Goal: Transaction & Acquisition: Purchase product/service

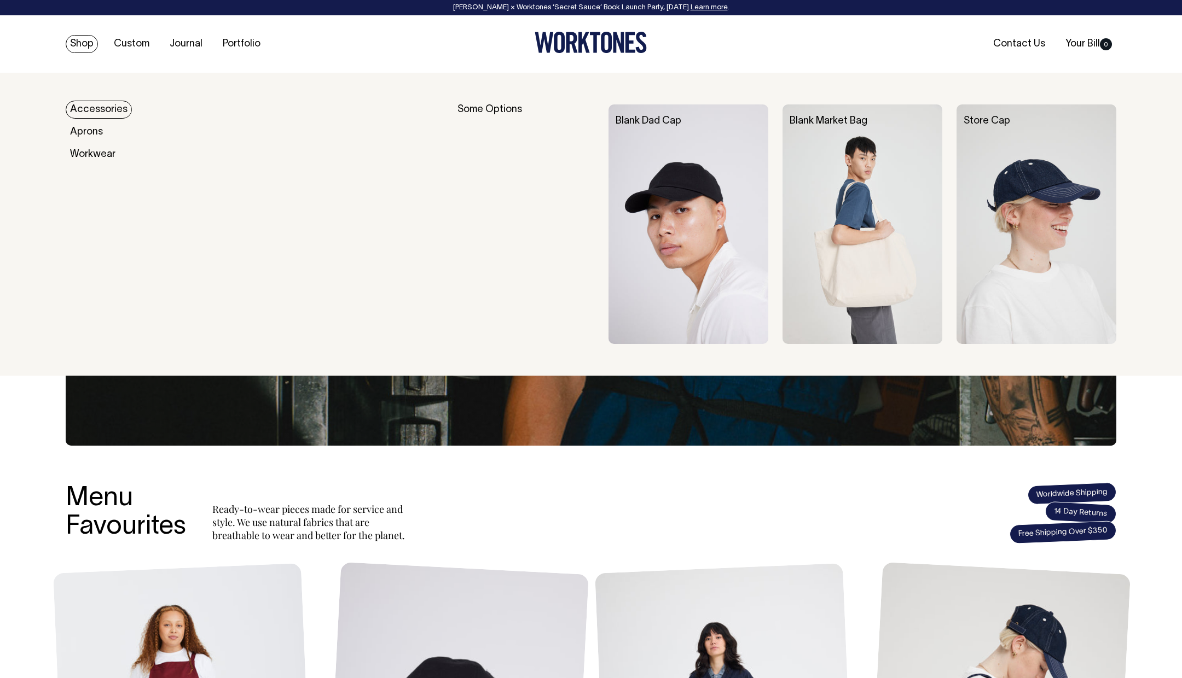
click at [867, 214] on img at bounding box center [862, 224] width 160 height 240
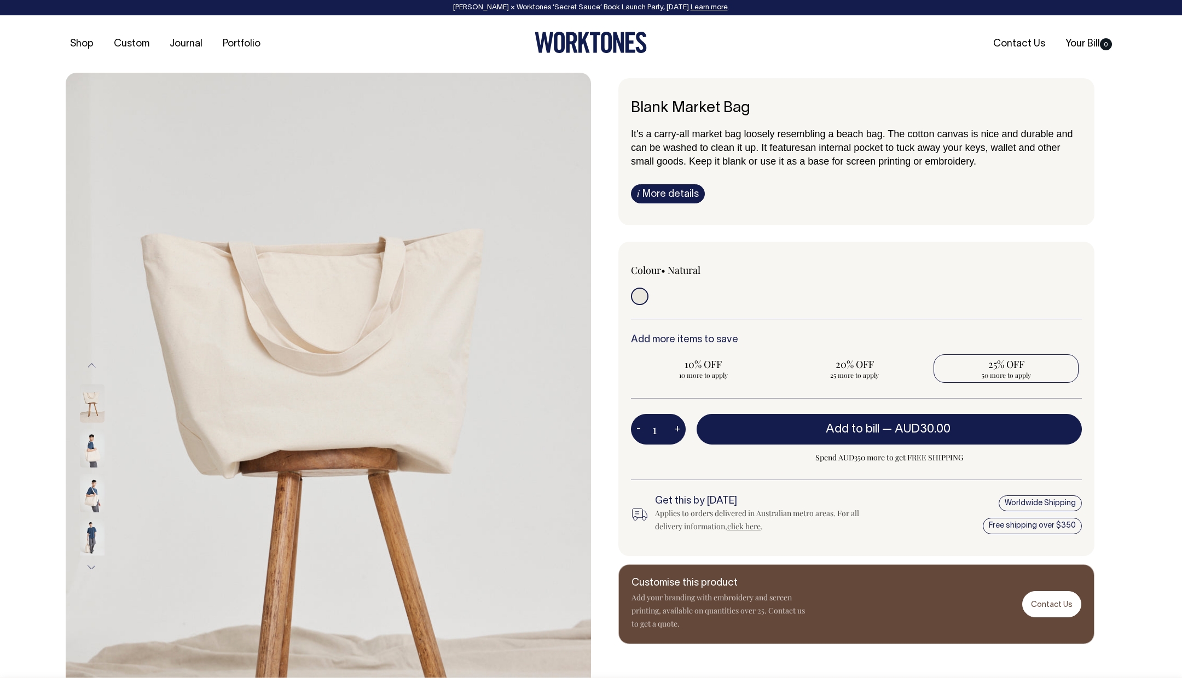
click at [1011, 373] on span "50 more to apply" at bounding box center [1006, 375] width 134 height 9
click at [1011, 373] on input "25% OFF 50 more to apply" at bounding box center [1005, 369] width 145 height 28
radio input "true"
type input "50"
radio input "true"
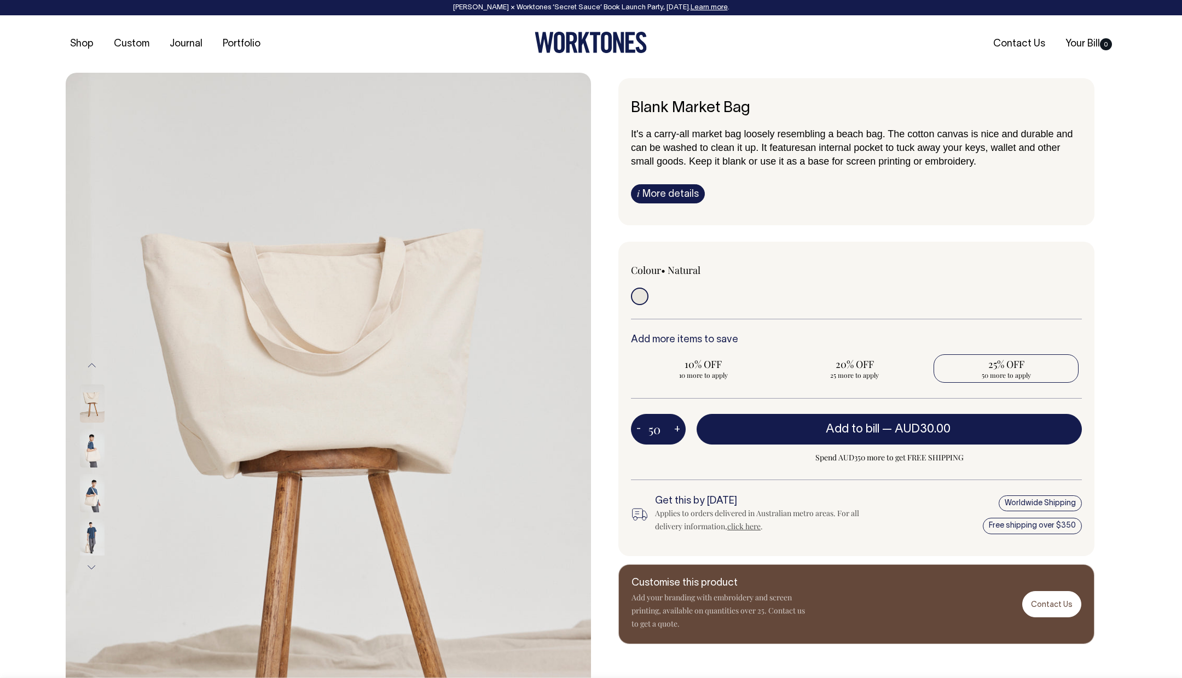
type input "50"
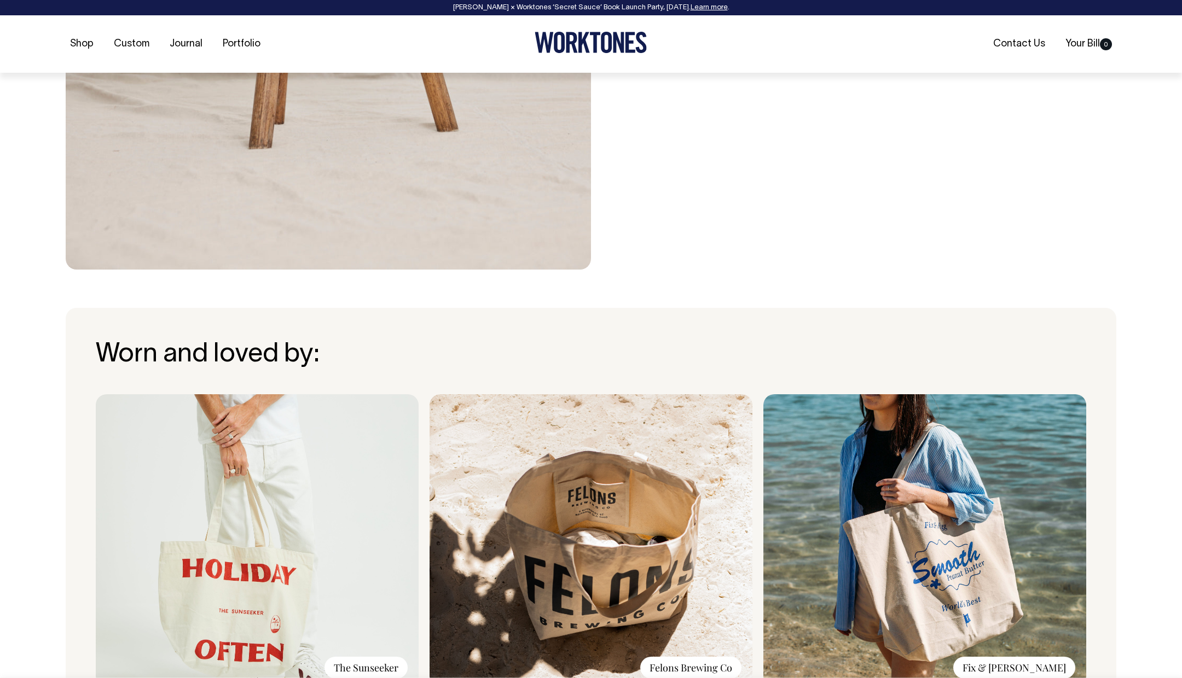
scroll to position [591, 0]
click at [293, 550] on img at bounding box center [257, 540] width 323 height 293
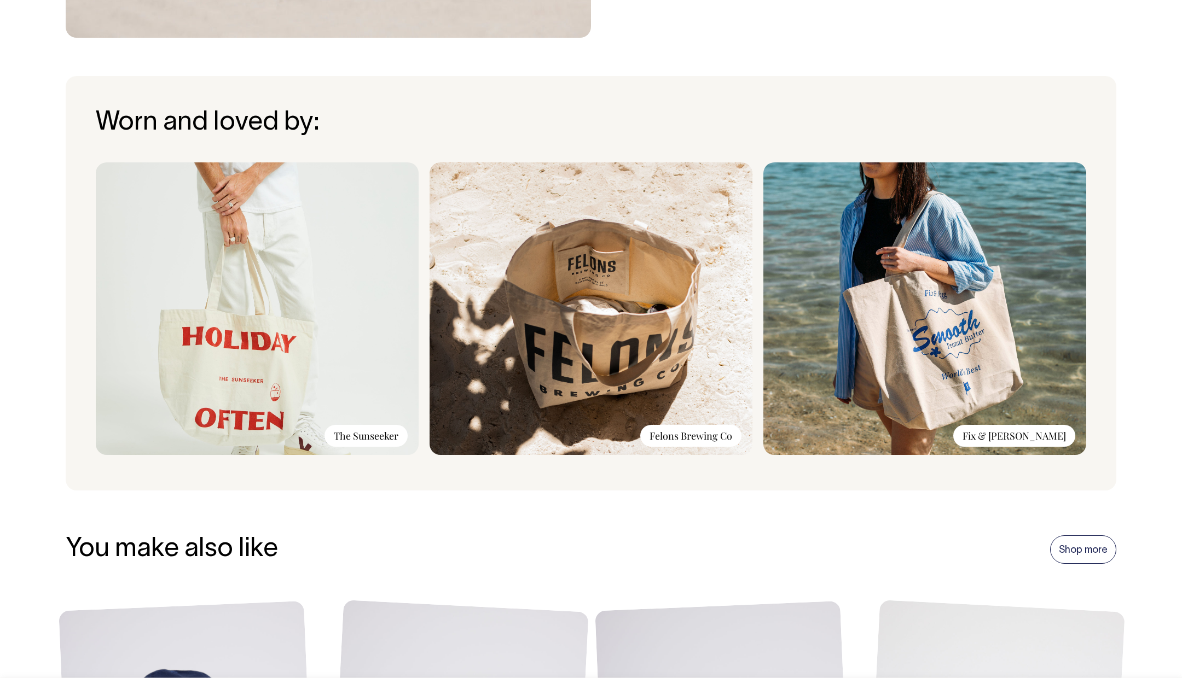
click at [589, 288] on img at bounding box center [590, 308] width 323 height 293
click at [693, 431] on div "Felons Brewing Co" at bounding box center [690, 437] width 101 height 22
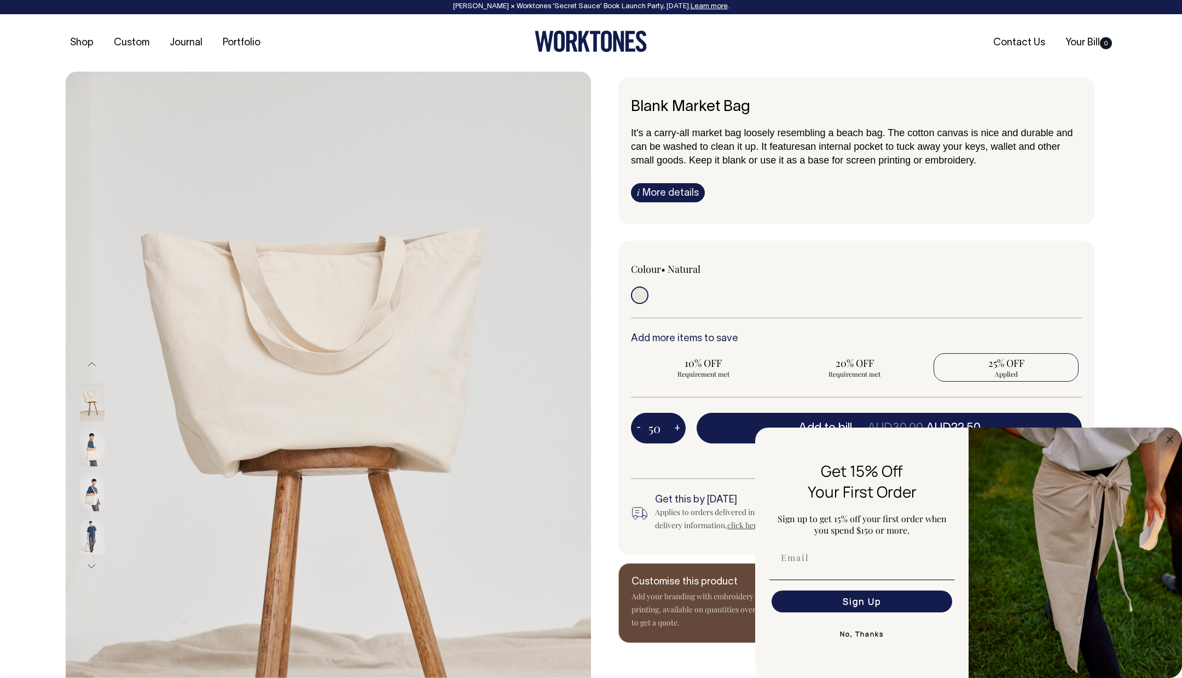
scroll to position [0, 0]
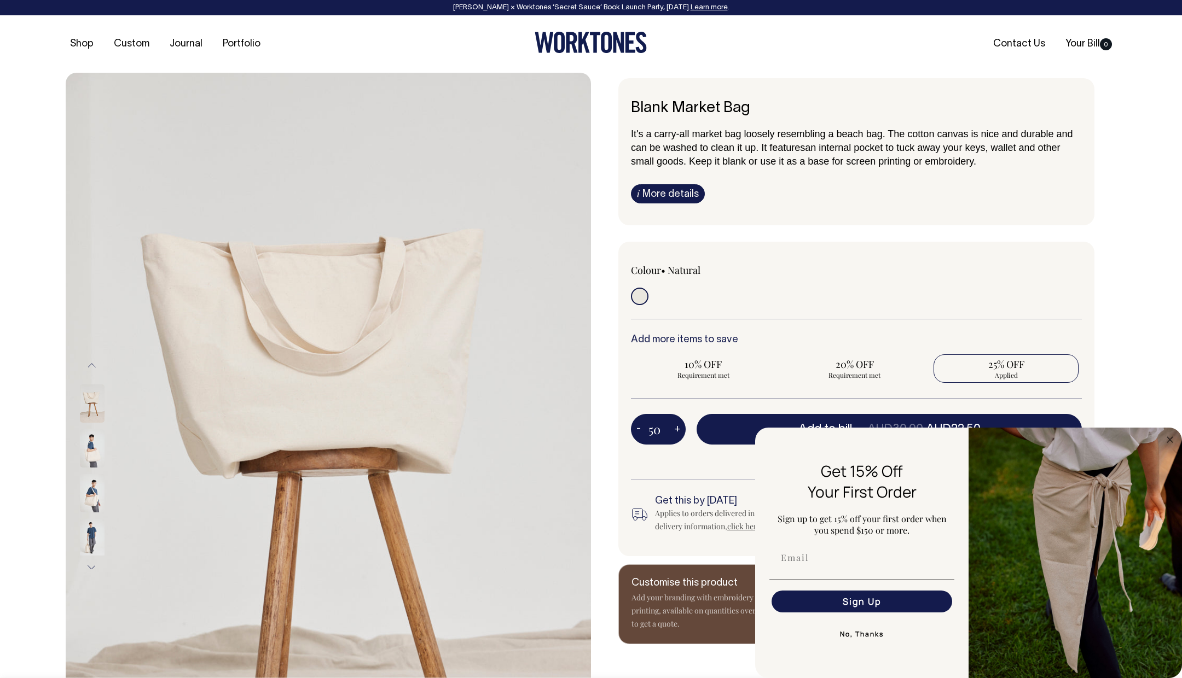
click at [692, 194] on link "i More details" at bounding box center [668, 193] width 74 height 19
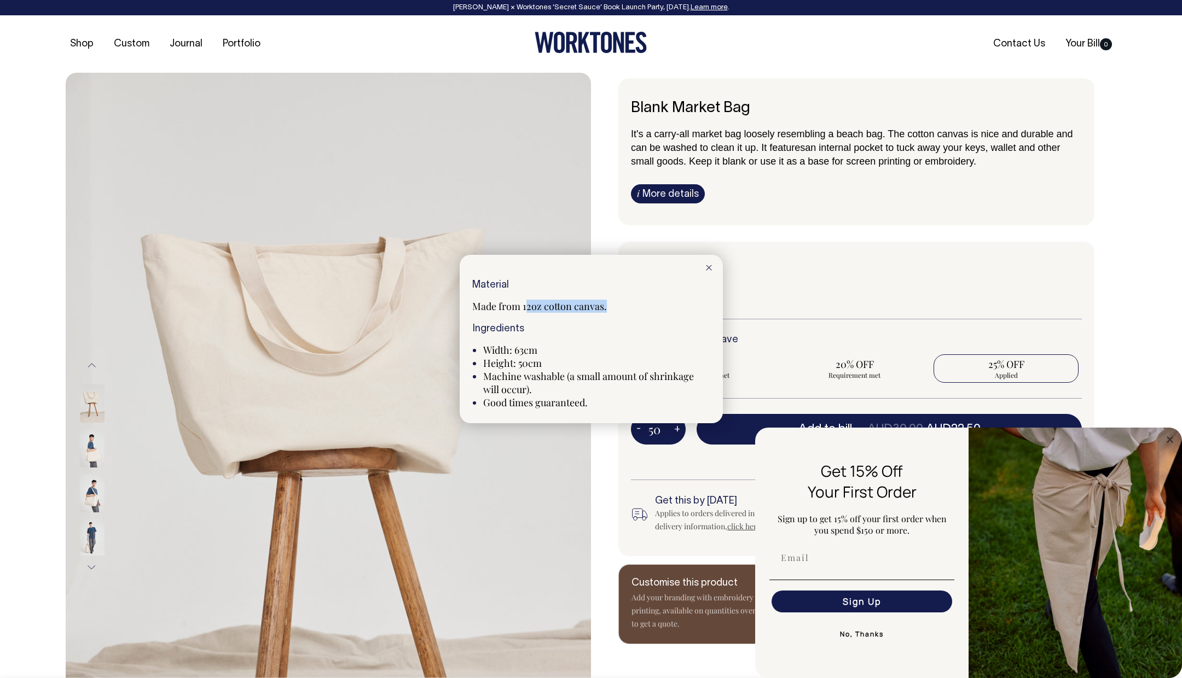
drag, startPoint x: 527, startPoint y: 310, endPoint x: 619, endPoint y: 313, distance: 92.0
click at [619, 313] on div "Material Made from 12oz cotton canvas. Ingredients Width: 63cm Height: 50cm Mac…" at bounding box center [591, 344] width 238 height 129
click at [593, 309] on span "Made from 12oz cotton canvas." at bounding box center [539, 306] width 135 height 13
drag, startPoint x: 521, startPoint y: 307, endPoint x: 658, endPoint y: 315, distance: 137.0
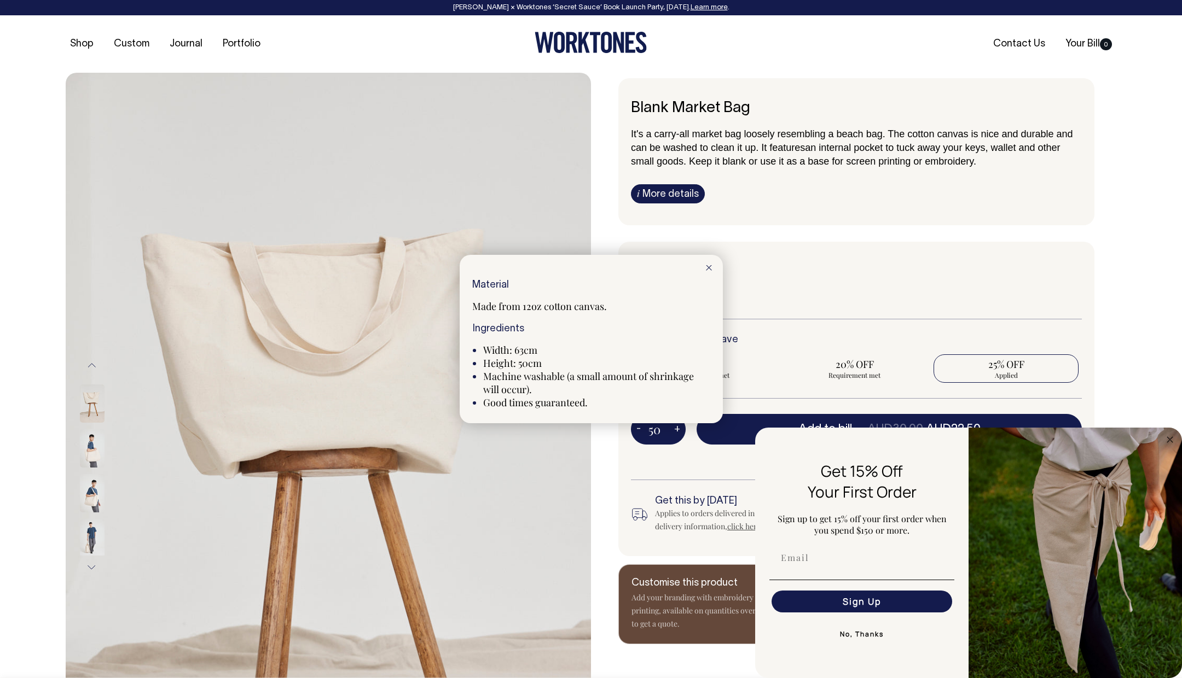
click at [658, 315] on div "Material Made from 12oz cotton canvas. Ingredients Width: 63cm Height: 50cm Mac…" at bounding box center [591, 344] width 238 height 129
drag, startPoint x: 613, startPoint y: 306, endPoint x: 523, endPoint y: 306, distance: 89.7
click at [523, 306] on p "Made from 12oz cotton canvas." at bounding box center [591, 306] width 238 height 13
copy span "12oz cotton canvas."
click at [1125, 168] on div at bounding box center [591, 339] width 1182 height 678
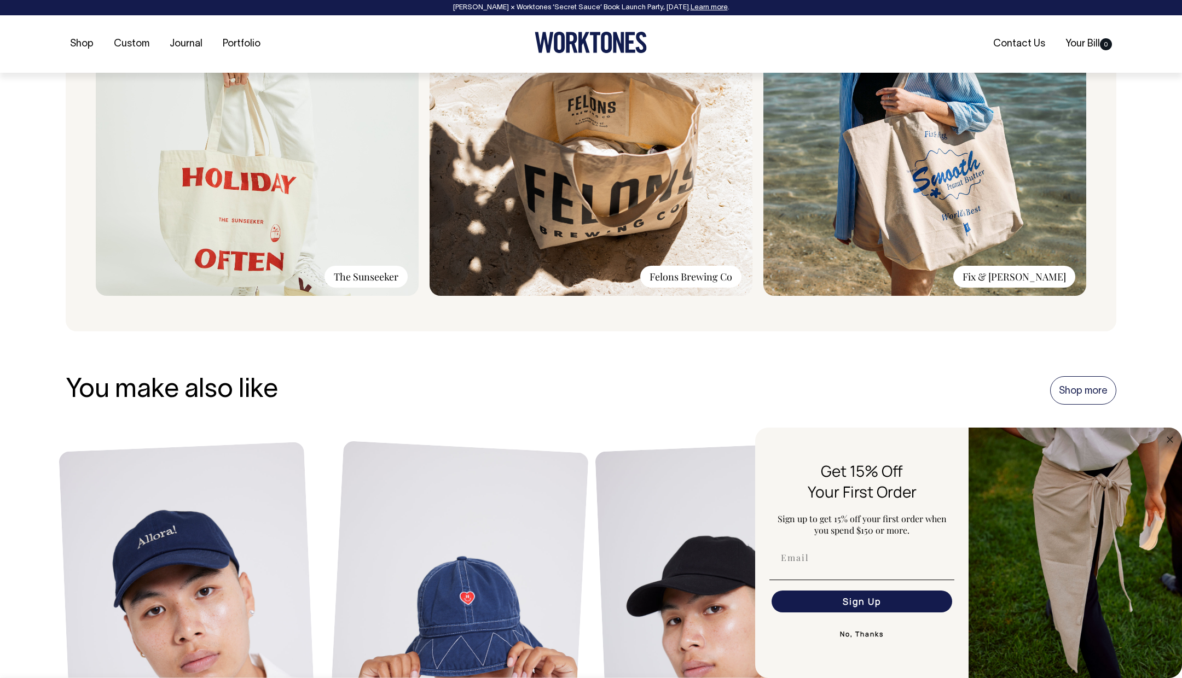
scroll to position [983, 0]
